Goal: Transaction & Acquisition: Purchase product/service

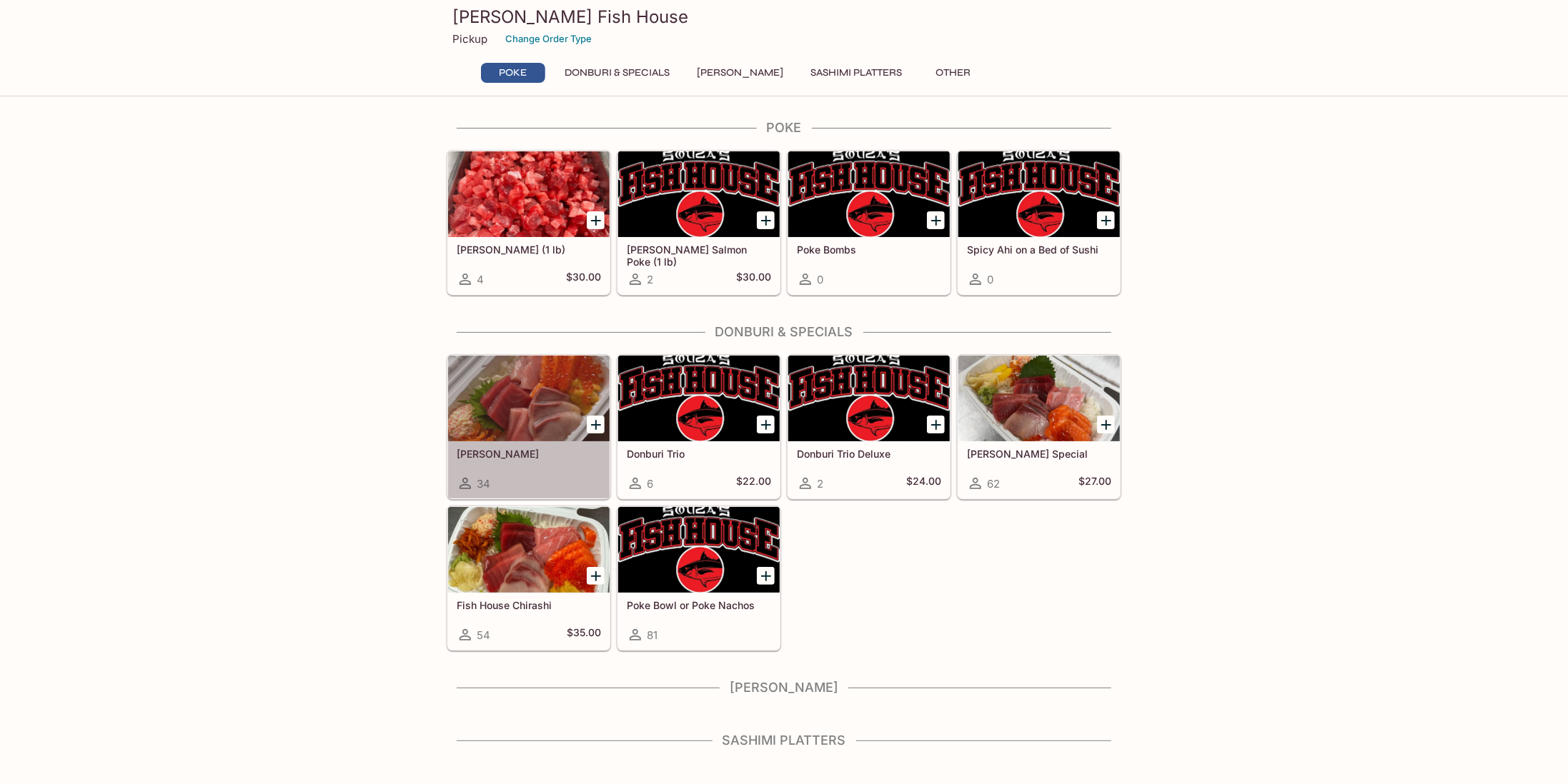
click at [528, 405] on div at bounding box center [529, 398] width 161 height 85
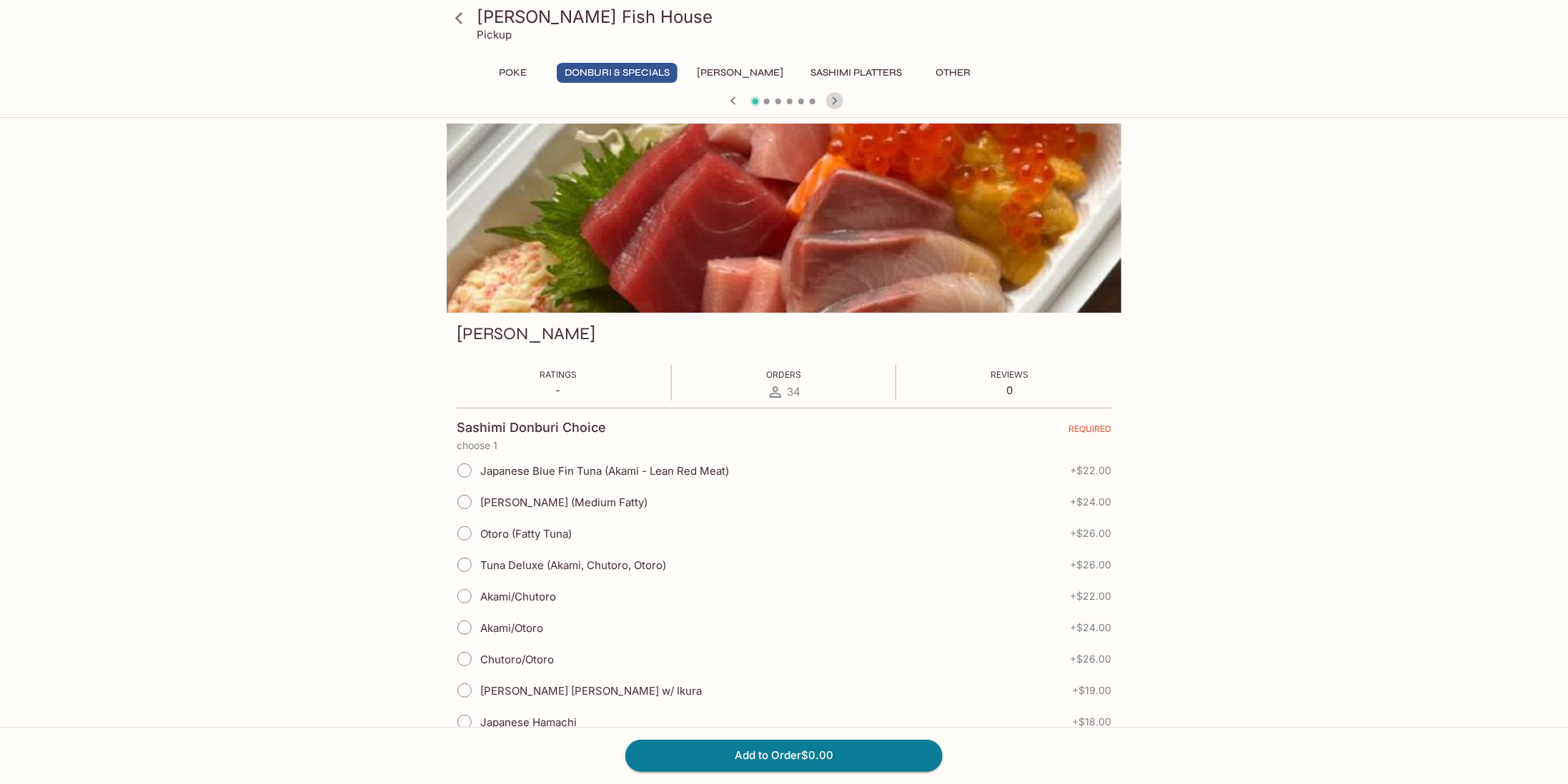
click at [832, 103] on icon "button" at bounding box center [834, 100] width 17 height 17
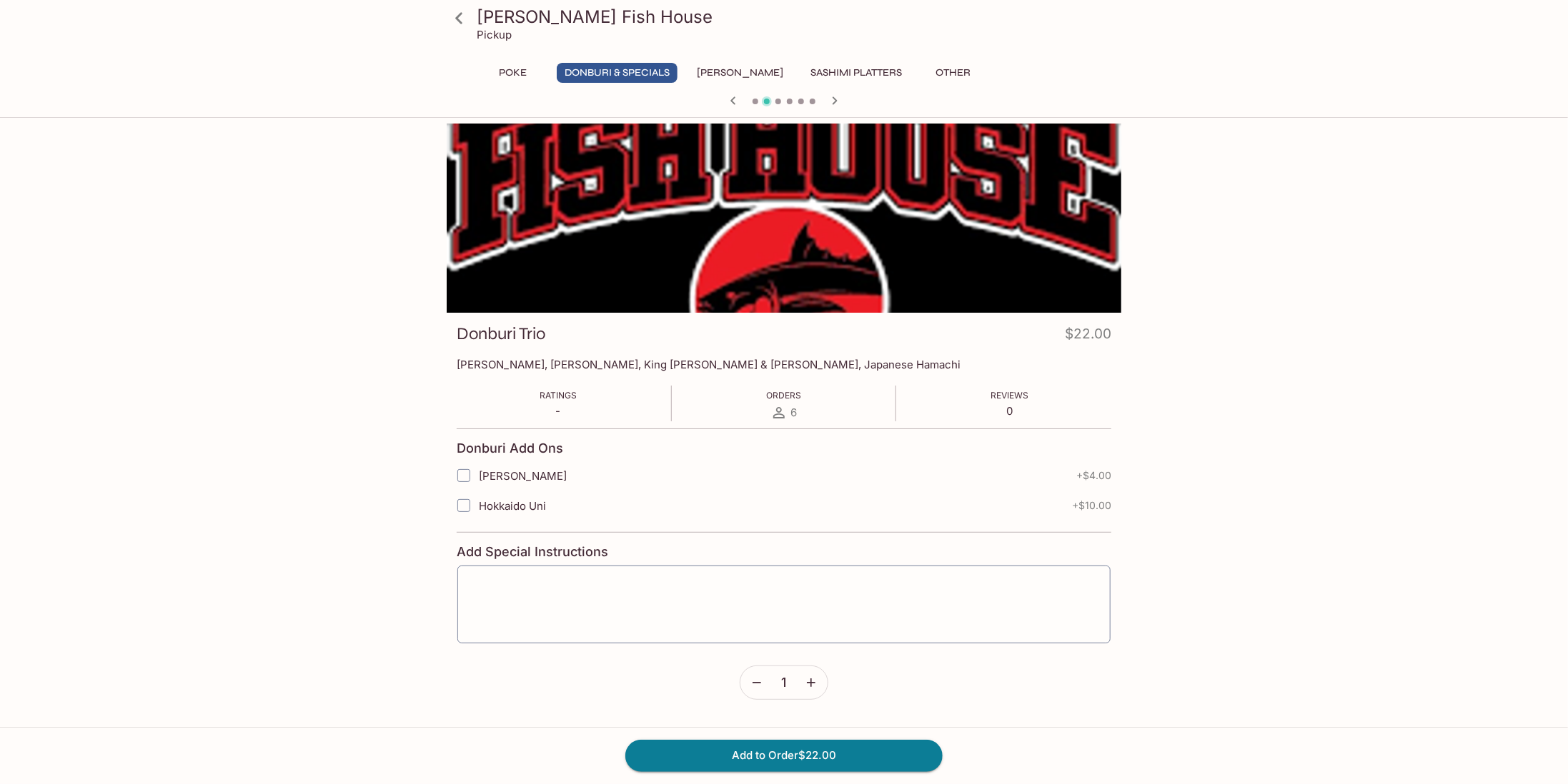
click at [832, 103] on icon "button" at bounding box center [834, 100] width 17 height 17
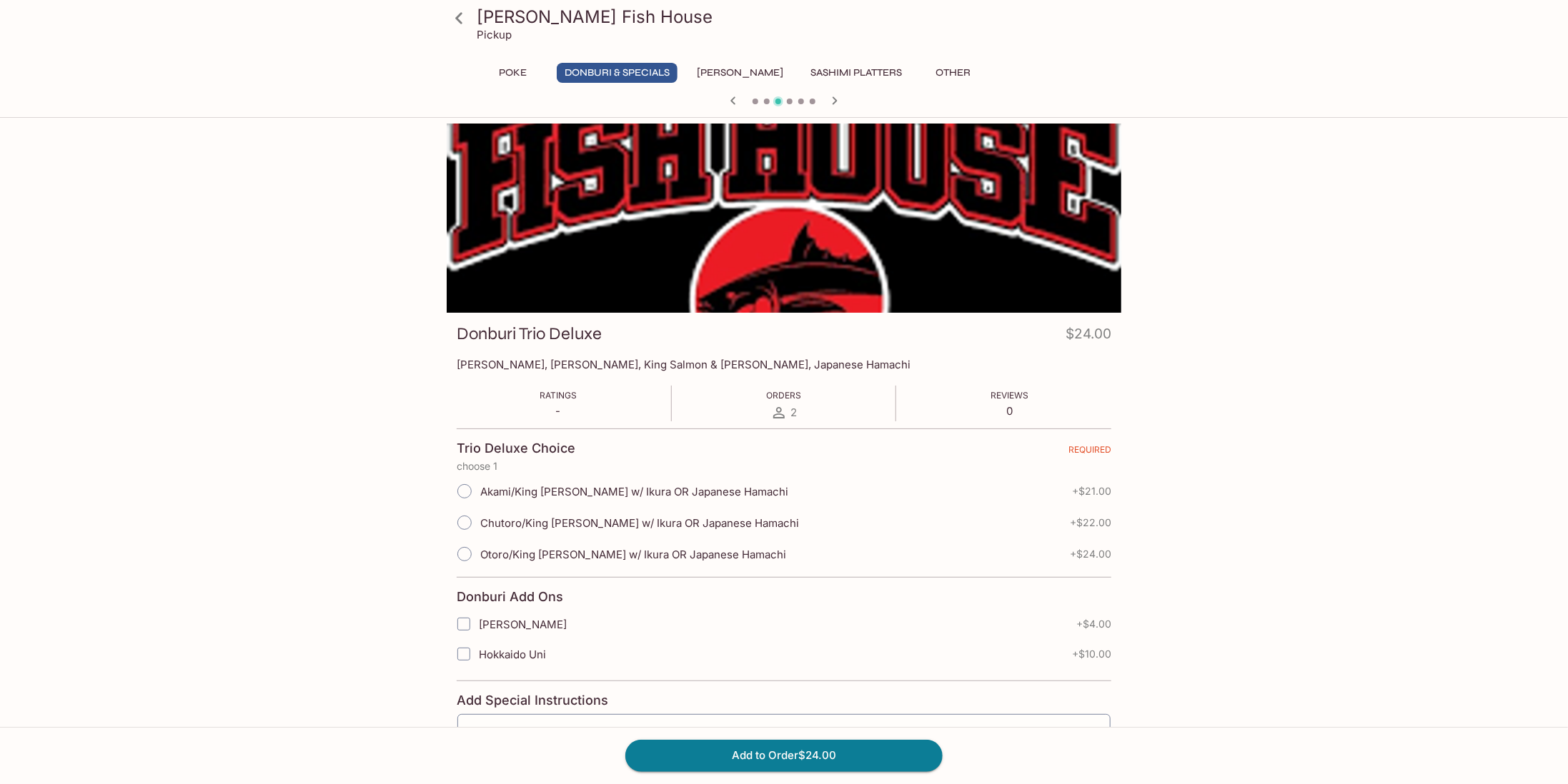
click at [832, 103] on icon "button" at bounding box center [834, 100] width 17 height 17
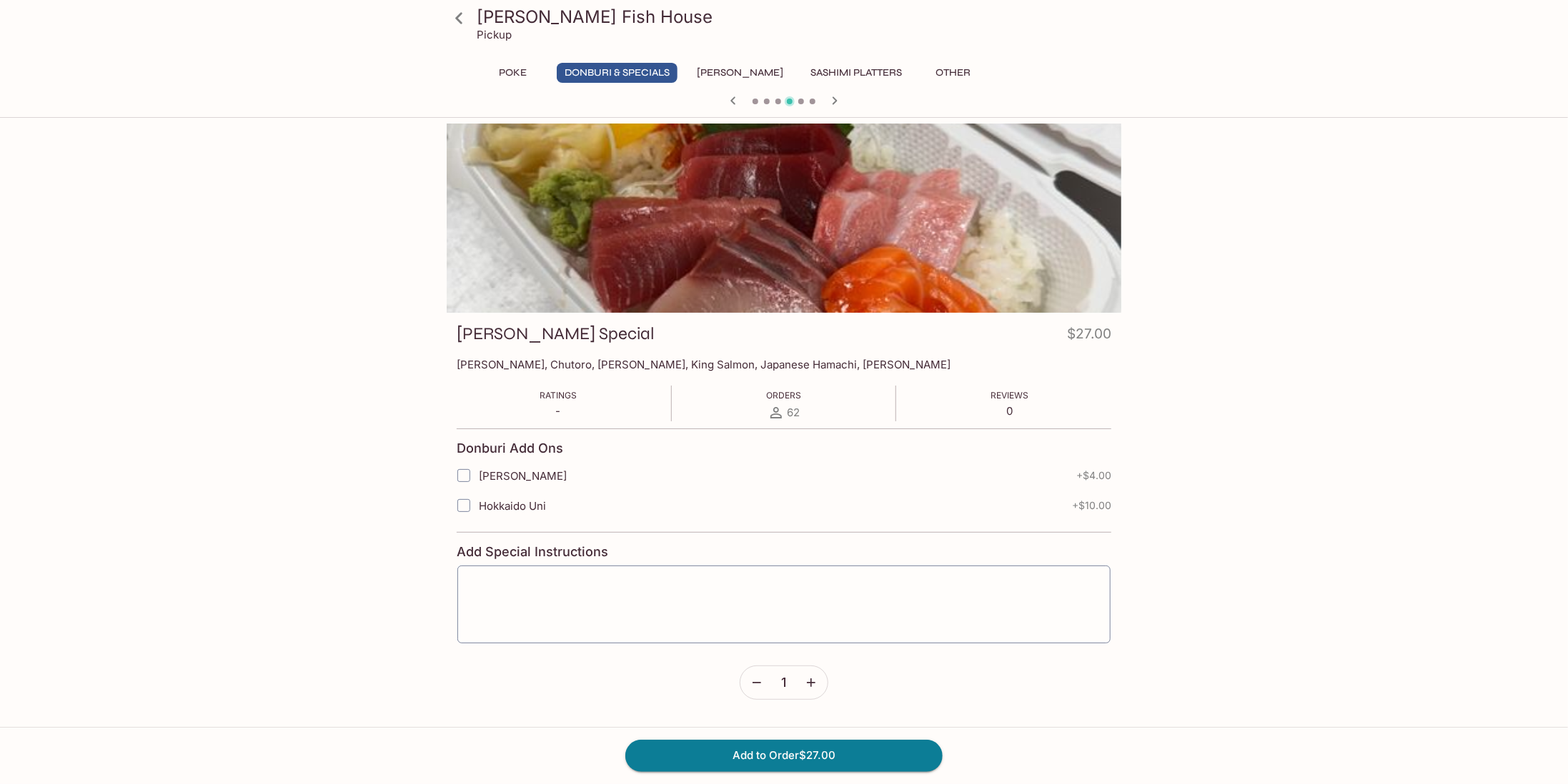
click at [833, 102] on icon "button" at bounding box center [834, 100] width 17 height 17
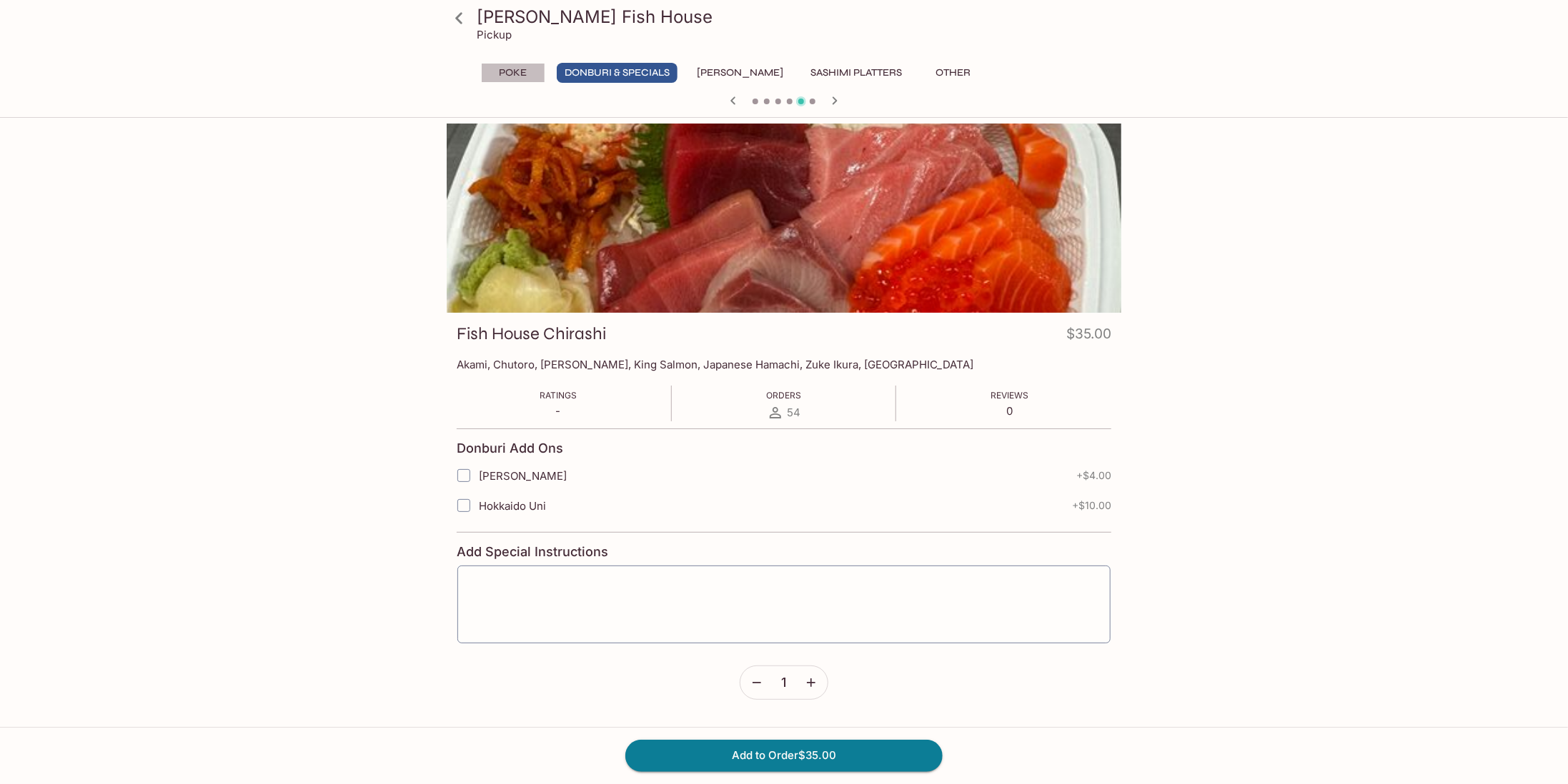
click at [517, 65] on button "Poke" at bounding box center [513, 73] width 65 height 20
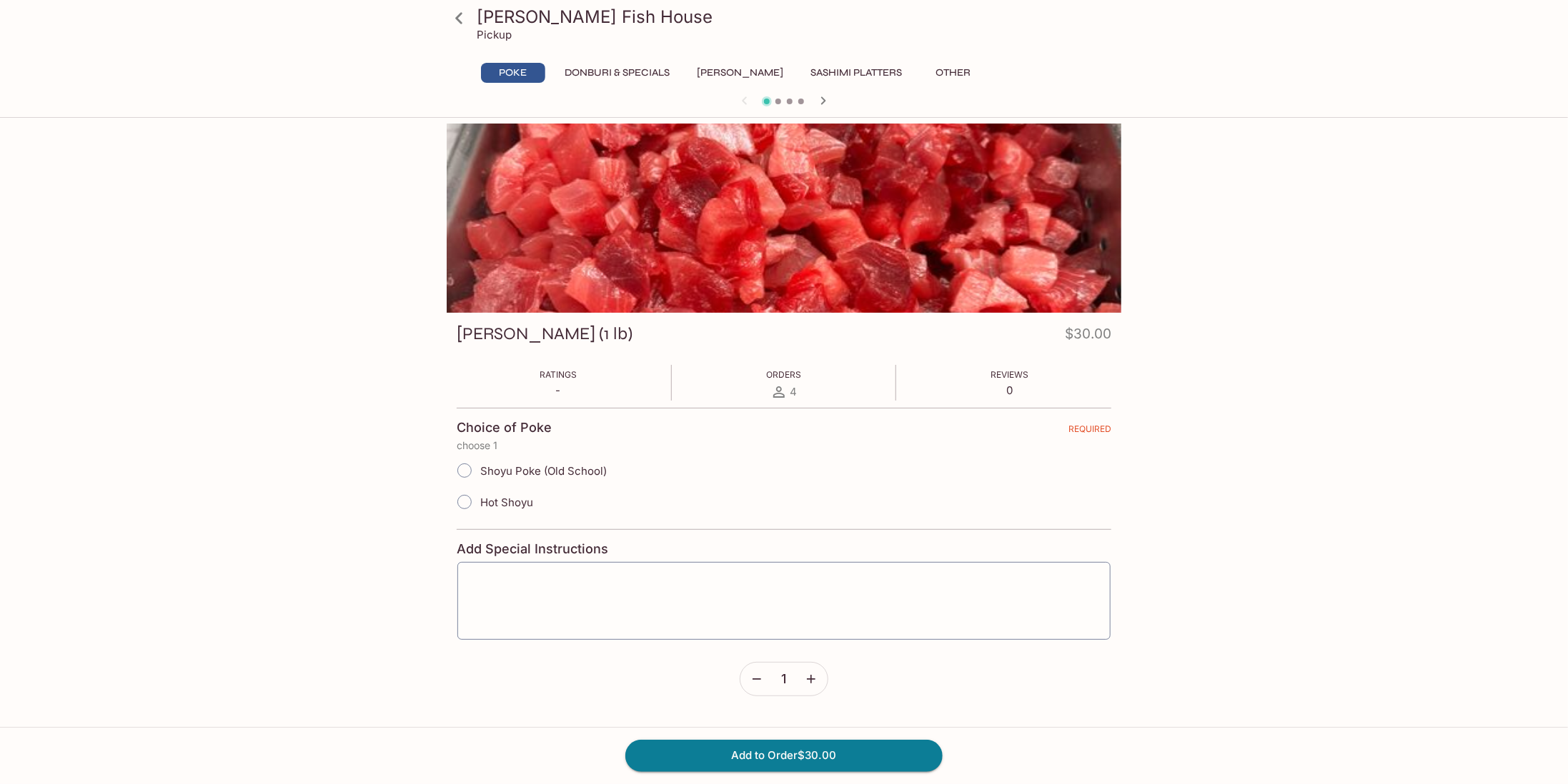
click at [927, 63] on button "Other" at bounding box center [953, 73] width 65 height 20
click at [649, 70] on button "Donburi & Specials" at bounding box center [617, 73] width 121 height 20
